Goal: Task Accomplishment & Management: Manage account settings

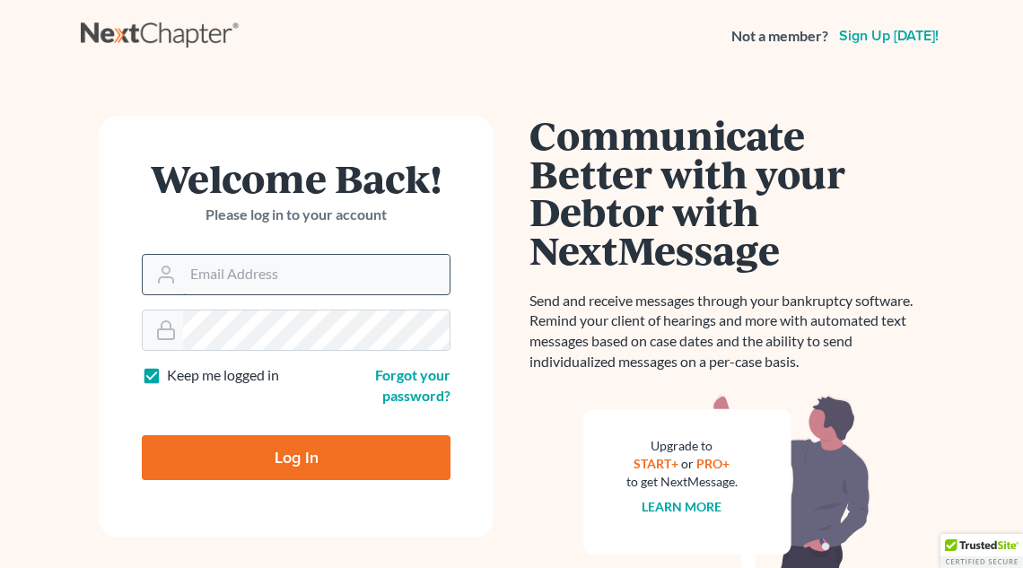
click at [291, 279] on input "Email Address" at bounding box center [316, 274] width 267 height 39
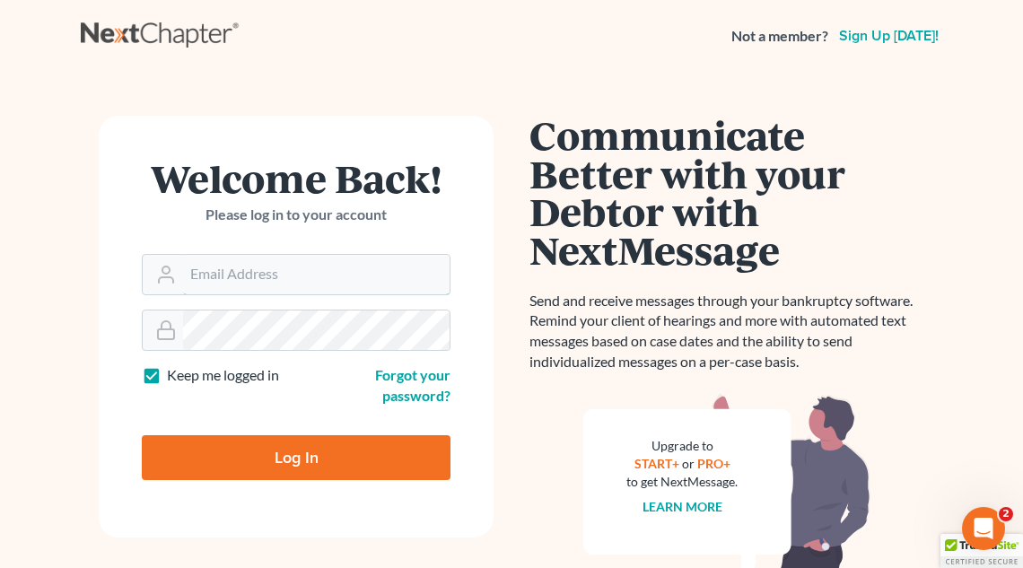
type input "reno@compassbankruptcy.com"
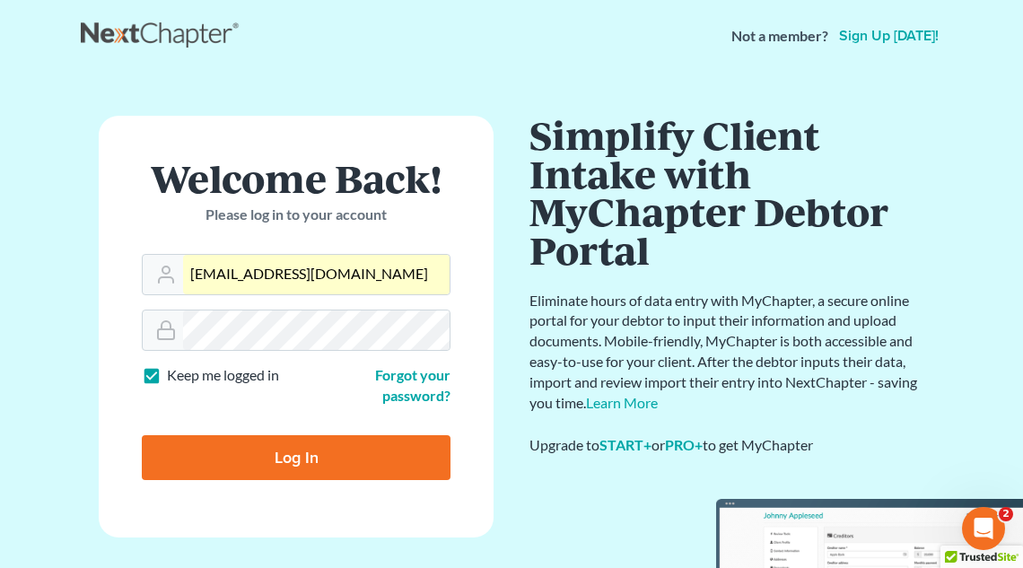
click at [313, 458] on input "Log In" at bounding box center [296, 457] width 309 height 45
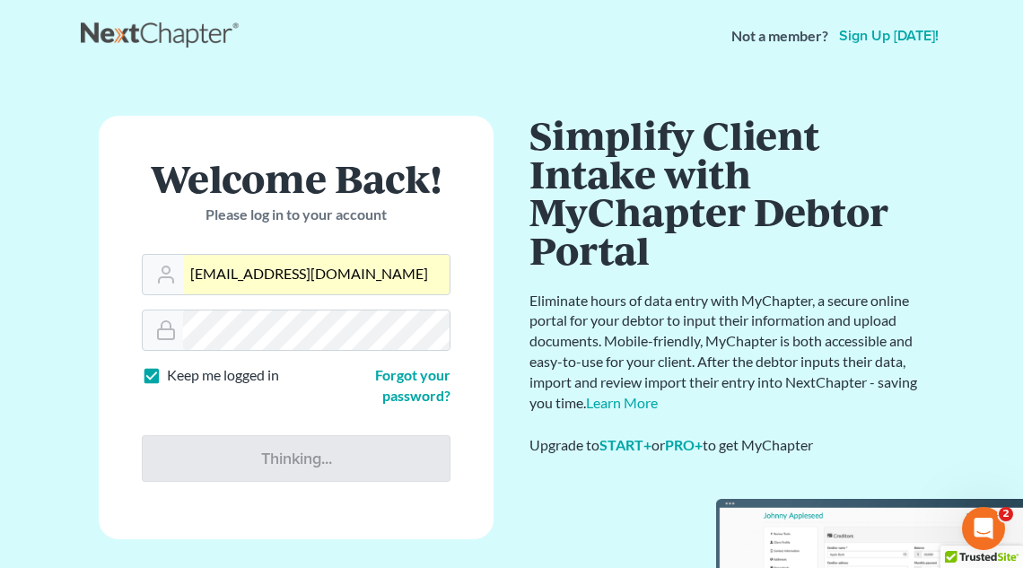
type input "Thinking..."
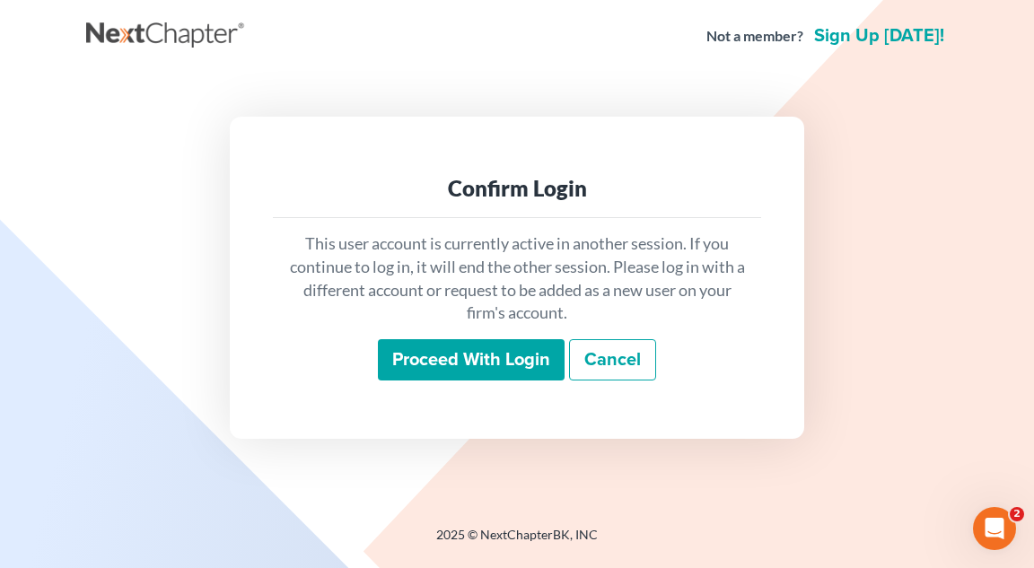
click at [464, 355] on input "Proceed with login" at bounding box center [471, 359] width 187 height 41
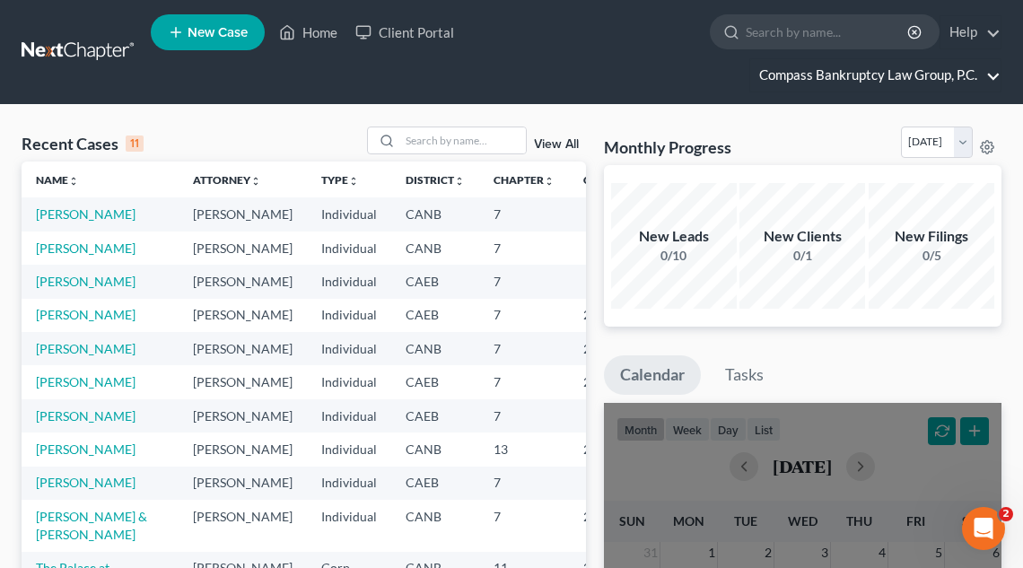
click at [856, 75] on link "Compass Bankruptcy Law Group, P.C." at bounding box center [875, 75] width 250 height 32
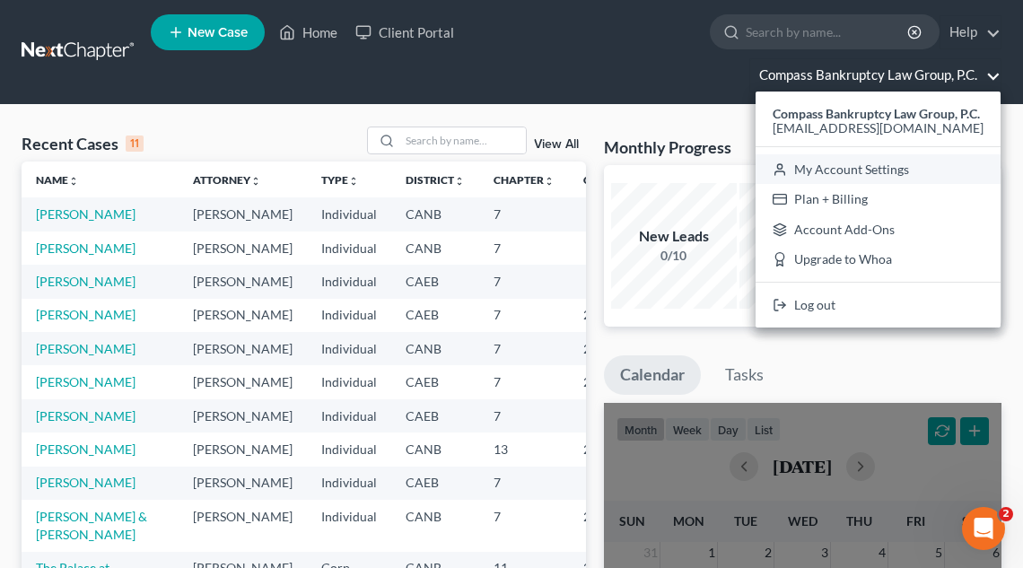
click at [835, 174] on link "My Account Settings" at bounding box center [878, 169] width 245 height 31
select select "24"
select select "4"
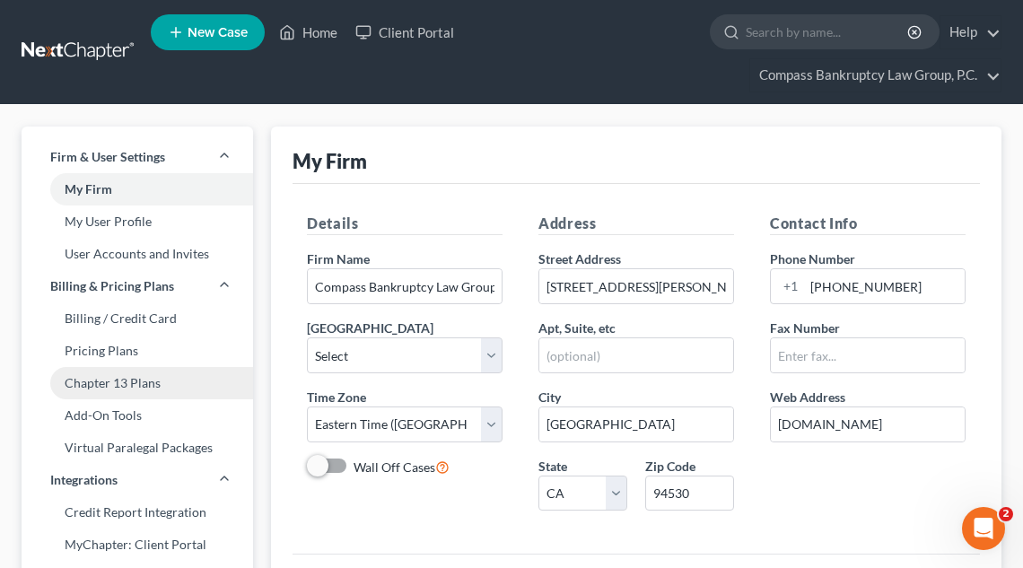
click at [151, 381] on link "Chapter 13 Plans" at bounding box center [138, 383] width 232 height 32
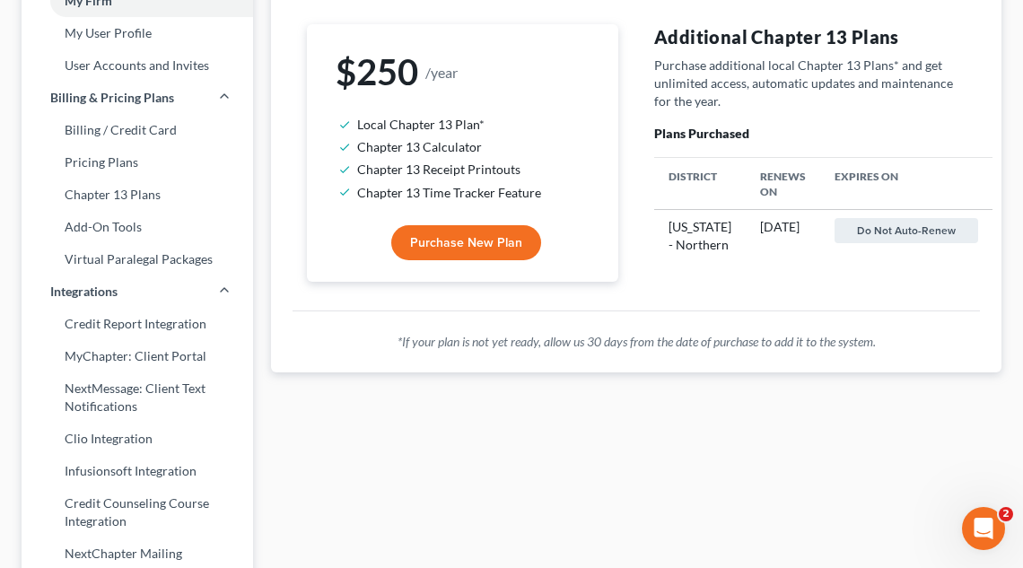
scroll to position [222, 0]
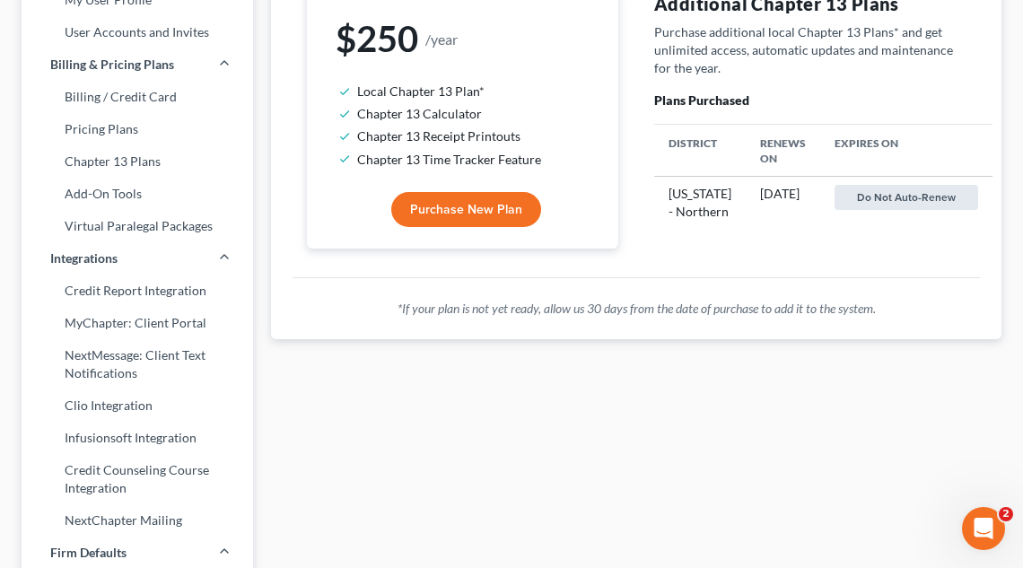
click at [897, 185] on button "Do not auto-renew" at bounding box center [907, 197] width 144 height 25
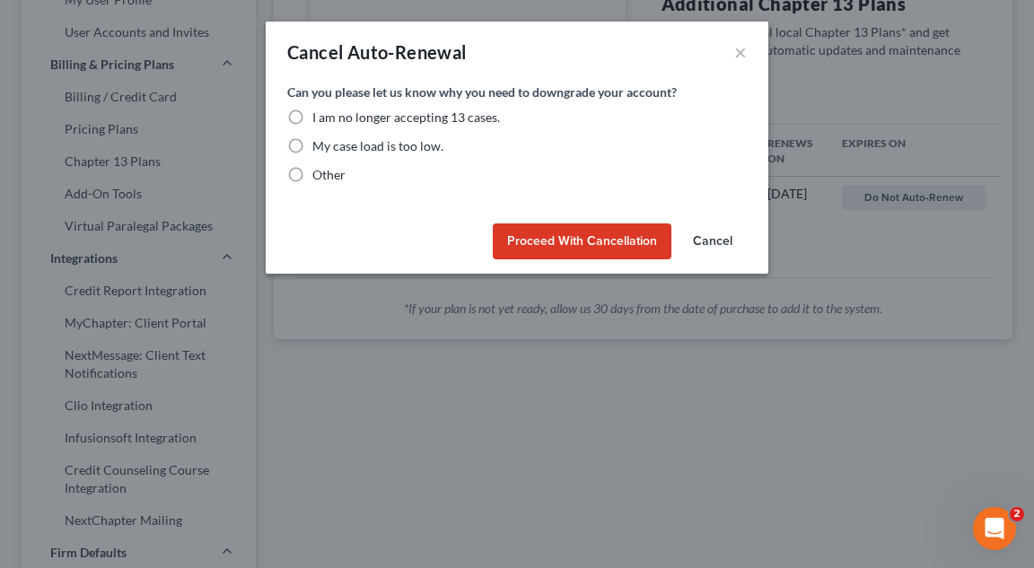
click at [312, 113] on label "I am no longer accepting 13 cases." at bounding box center [406, 118] width 188 height 18
click at [319, 113] on input "I am no longer accepting 13 cases." at bounding box center [325, 115] width 12 height 12
radio input "true"
click at [542, 237] on button "Proceed with Cancellation" at bounding box center [582, 241] width 179 height 36
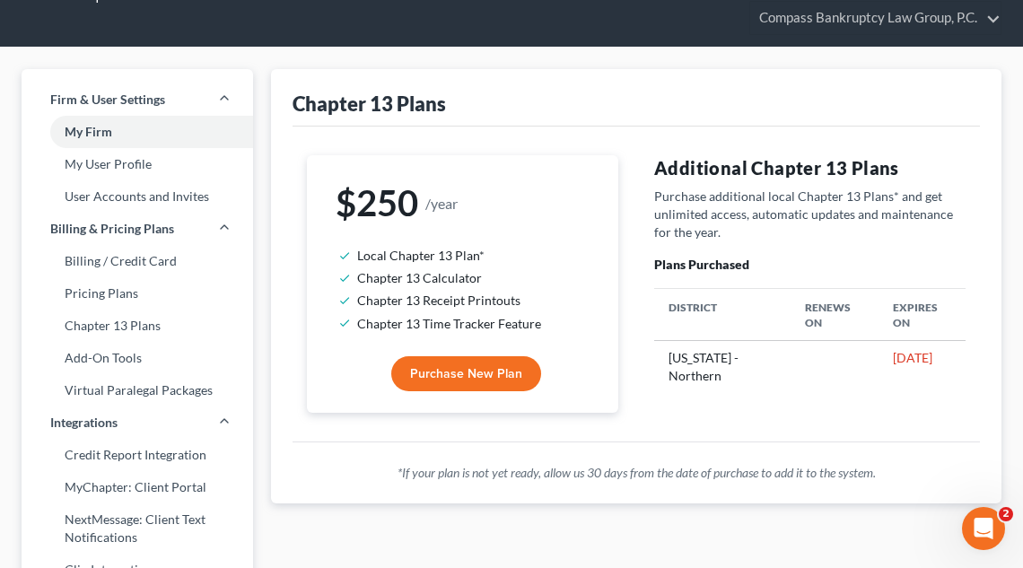
scroll to position [57, 0]
